Goal: Task Accomplishment & Management: Manage account settings

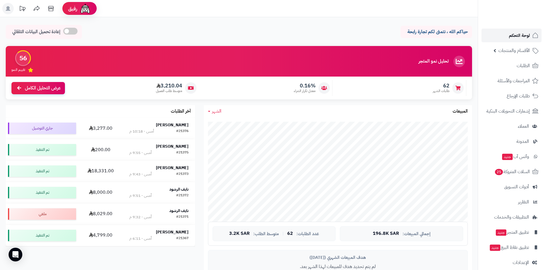
click at [504, 32] on link "لوحة التحكم" at bounding box center [511, 36] width 60 height 14
click at [503, 32] on link "لوحة التحكم" at bounding box center [511, 36] width 60 height 14
click at [504, 33] on link "لوحة التحكم" at bounding box center [511, 36] width 60 height 14
click at [508, 37] on link "لوحة التحكم" at bounding box center [511, 36] width 60 height 14
click at [509, 38] on span "لوحة التحكم" at bounding box center [519, 35] width 21 height 8
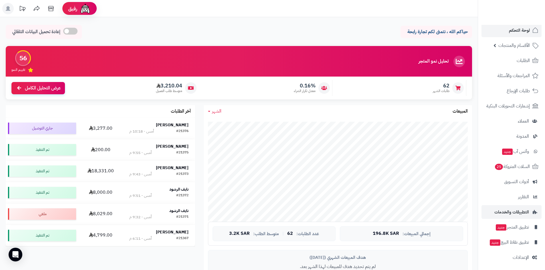
scroll to position [7, 0]
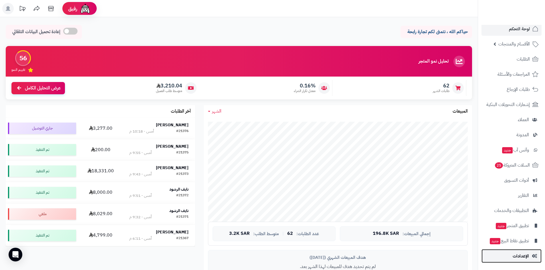
click at [517, 253] on span "الإعدادات" at bounding box center [521, 256] width 16 height 8
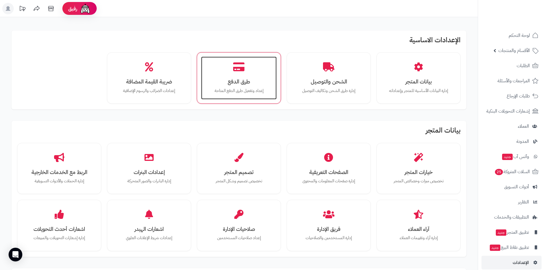
click at [251, 66] on div "طرق الدفع إعداد وتفعيل طرق الدفع المتاحة" at bounding box center [239, 78] width 76 height 43
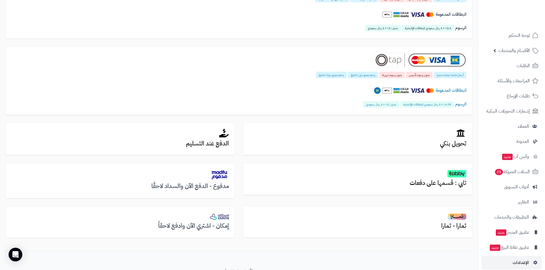
scroll to position [115, 0]
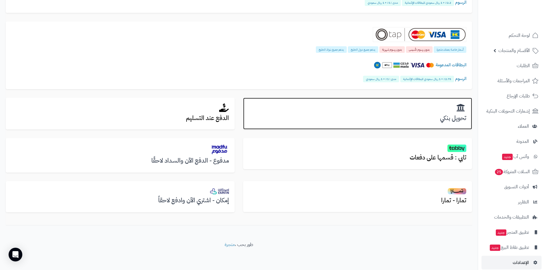
click at [400, 114] on div "تحويل بنكي" at bounding box center [357, 114] width 229 height 32
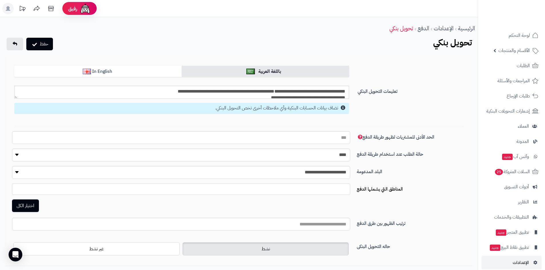
select select
click at [277, 93] on textarea "**********" at bounding box center [181, 92] width 335 height 13
click at [506, 33] on link "لوحة التحكم" at bounding box center [511, 36] width 60 height 14
select select
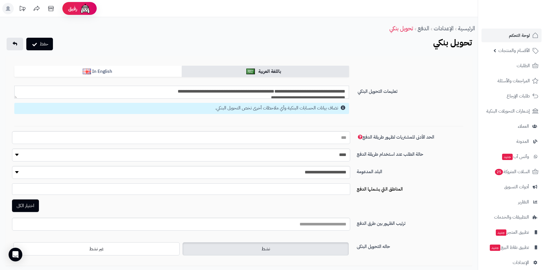
click at [283, 92] on textarea "**********" at bounding box center [181, 92] width 335 height 13
click at [511, 29] on link "لوحة التحكم" at bounding box center [511, 36] width 60 height 14
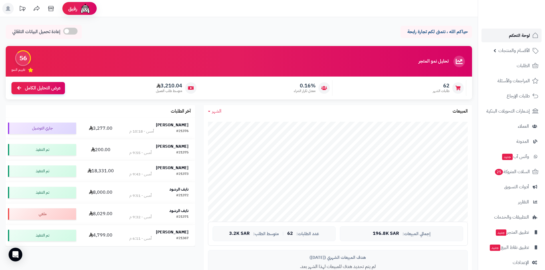
click at [495, 37] on link "لوحة التحكم" at bounding box center [511, 36] width 60 height 14
click at [521, 38] on span "لوحة التحكم" at bounding box center [519, 35] width 21 height 8
click at [513, 36] on span "لوحة التحكم" at bounding box center [519, 35] width 21 height 8
